Goal: Task Accomplishment & Management: Manage account settings

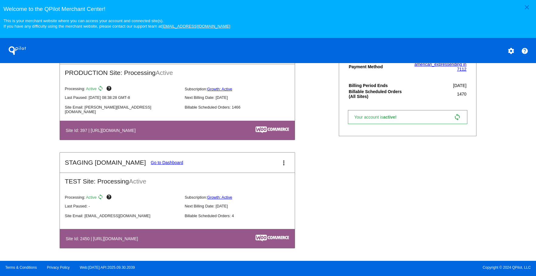
scroll to position [180, 0]
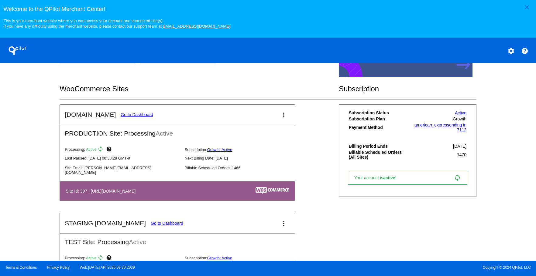
click at [125, 117] on link "Go to Dashboard" at bounding box center [137, 114] width 33 height 5
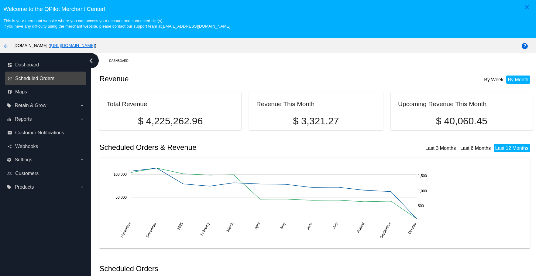
click at [48, 77] on span "Scheduled Orders" at bounding box center [34, 78] width 39 height 5
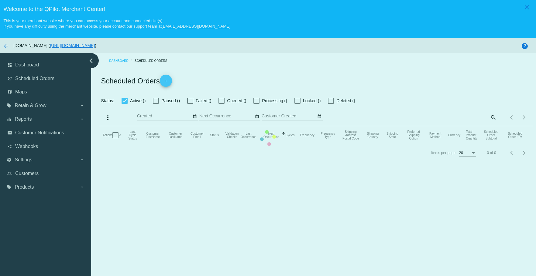
checkbox input "true"
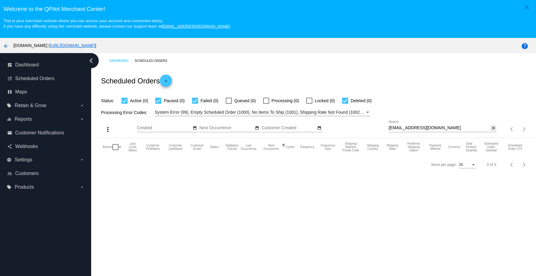
click at [491, 128] on mat-icon "close" at bounding box center [493, 128] width 4 height 5
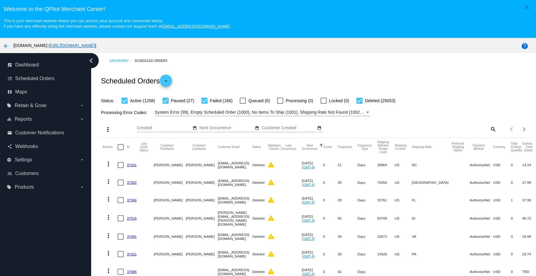
click at [489, 128] on mat-icon "search" at bounding box center [492, 129] width 7 height 9
click at [453, 128] on input "Search" at bounding box center [443, 128] width 108 height 5
paste input "[EMAIL_ADDRESS][DOMAIN_NAME]"
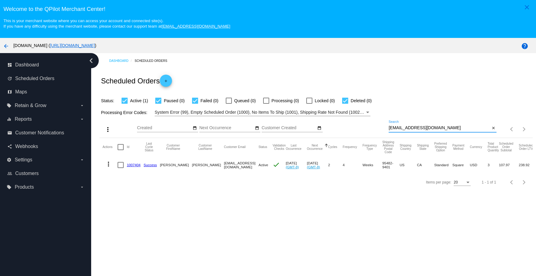
click at [108, 163] on mat-icon "more_vert" at bounding box center [108, 164] width 7 height 7
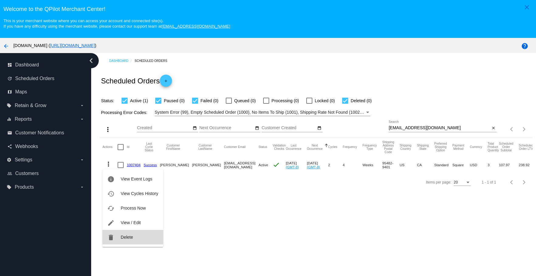
click at [114, 239] on mat-icon "delete" at bounding box center [110, 237] width 7 height 7
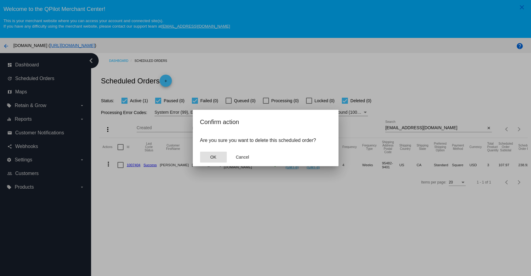
click at [211, 157] on span "OK" at bounding box center [213, 157] width 6 height 5
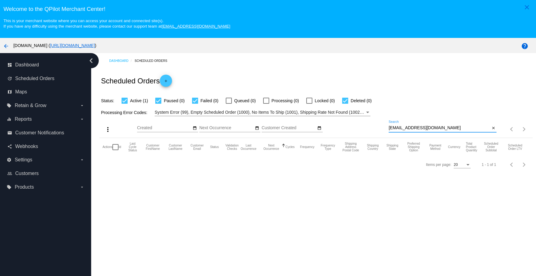
click at [448, 130] on input "[EMAIL_ADDRESS][DOMAIN_NAME]" at bounding box center [439, 128] width 101 height 5
type input "[EMAIL_ADDRESS][DOMAIN_NAME]"
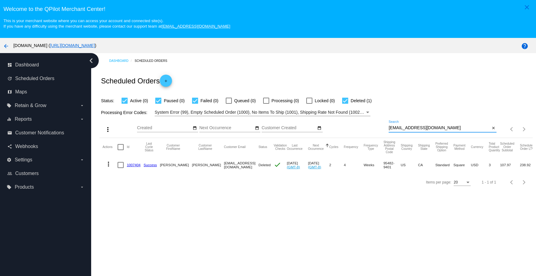
click at [491, 129] on mat-icon "close" at bounding box center [493, 128] width 4 height 5
